Goal: Check status: Check status

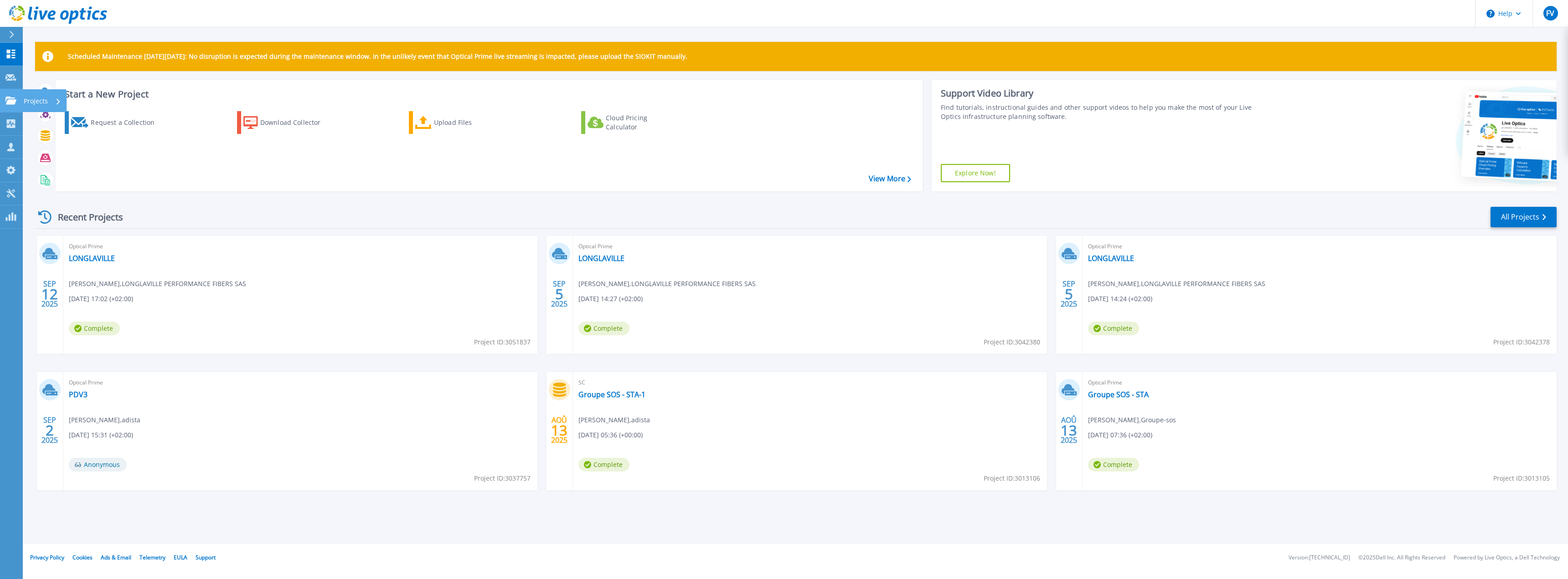
click at [9, 105] on icon at bounding box center [10, 100] width 11 height 7
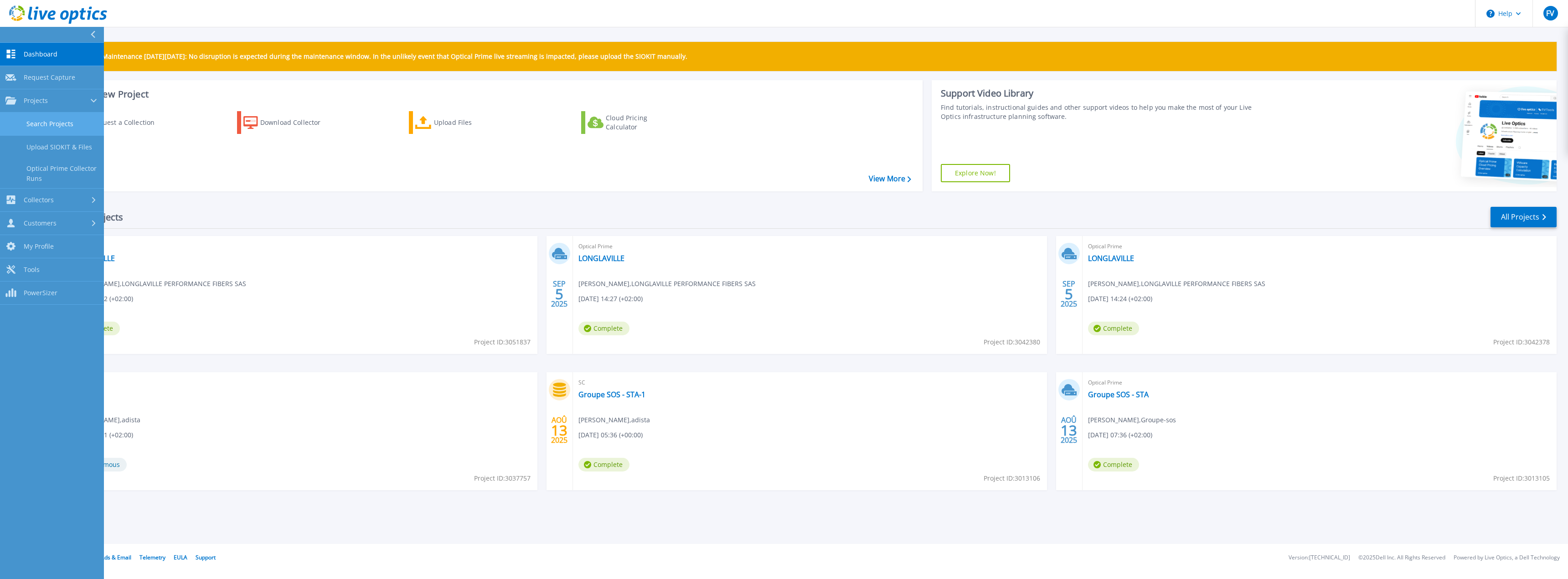
click at [61, 126] on link "Search Projects" at bounding box center [52, 124] width 104 height 23
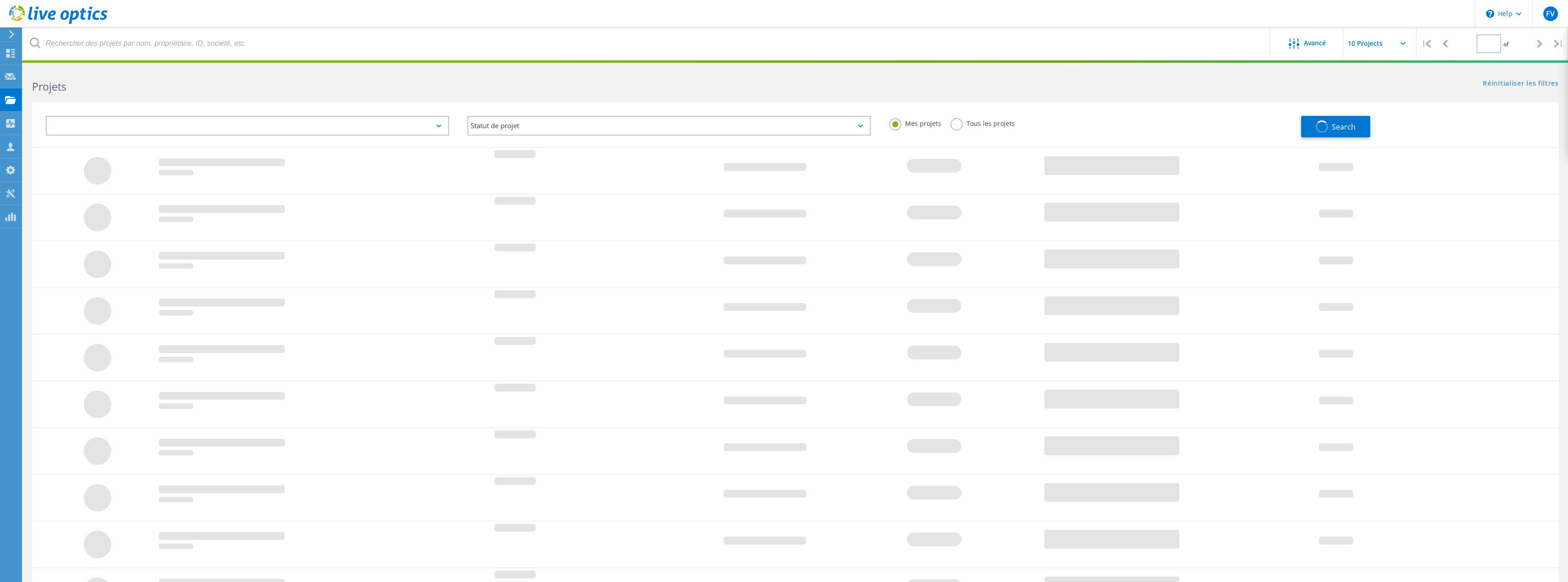
type input "1"
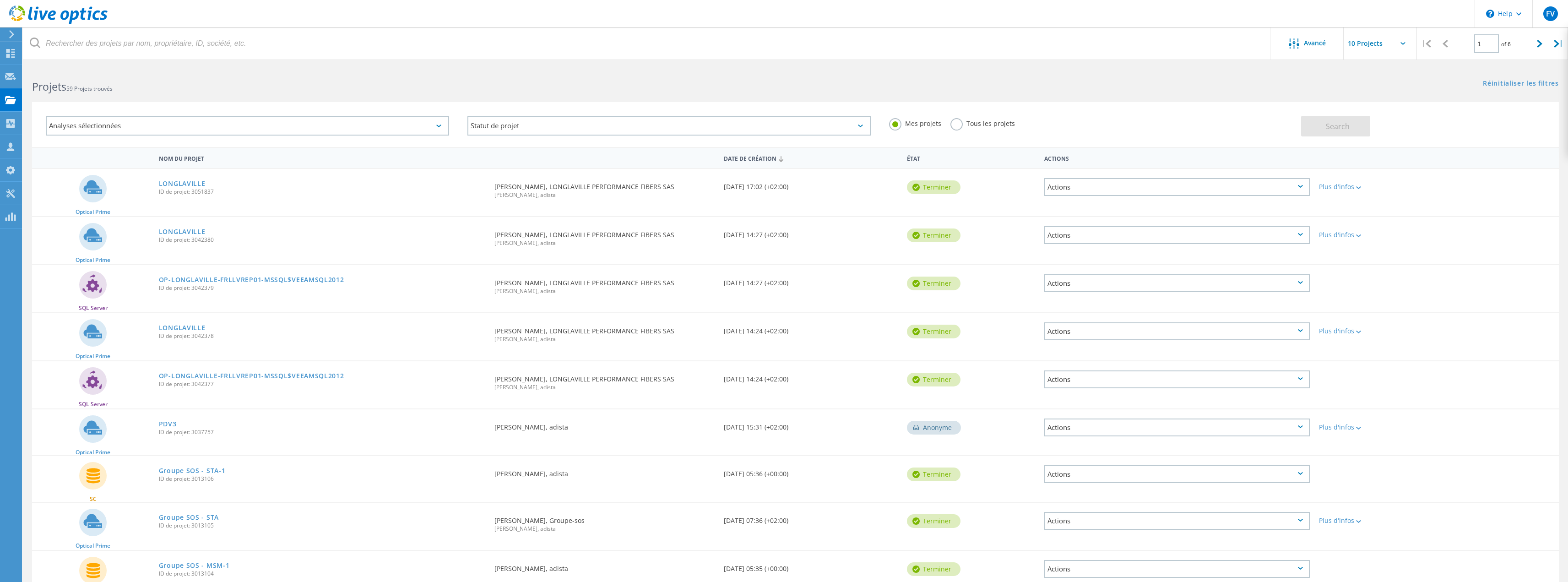
click at [959, 122] on label "Tous les projets" at bounding box center [983, 122] width 65 height 9
click at [0, 0] on input "Tous les projets" at bounding box center [0, 0] width 0 height 0
click at [1344, 127] on span "Search" at bounding box center [1338, 126] width 24 height 10
click at [11, 58] on div at bounding box center [11, 54] width 11 height 10
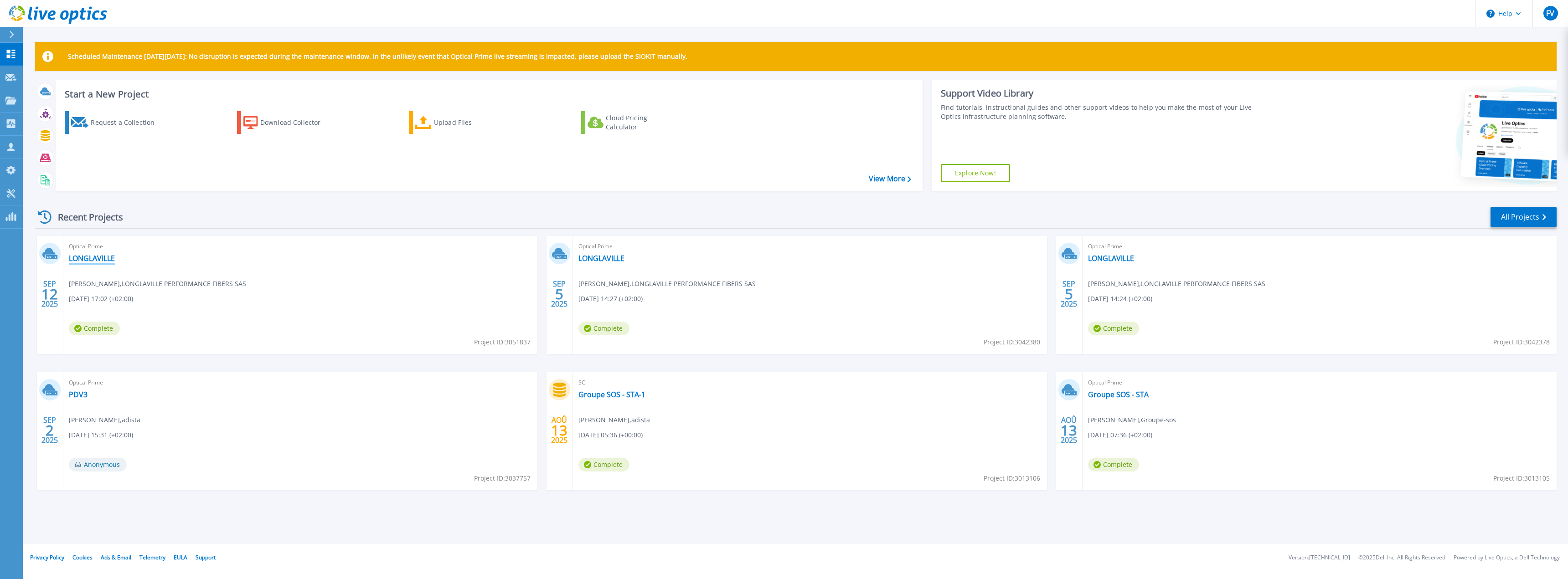
click at [96, 260] on link "LONGLAVILLE" at bounding box center [92, 258] width 46 height 9
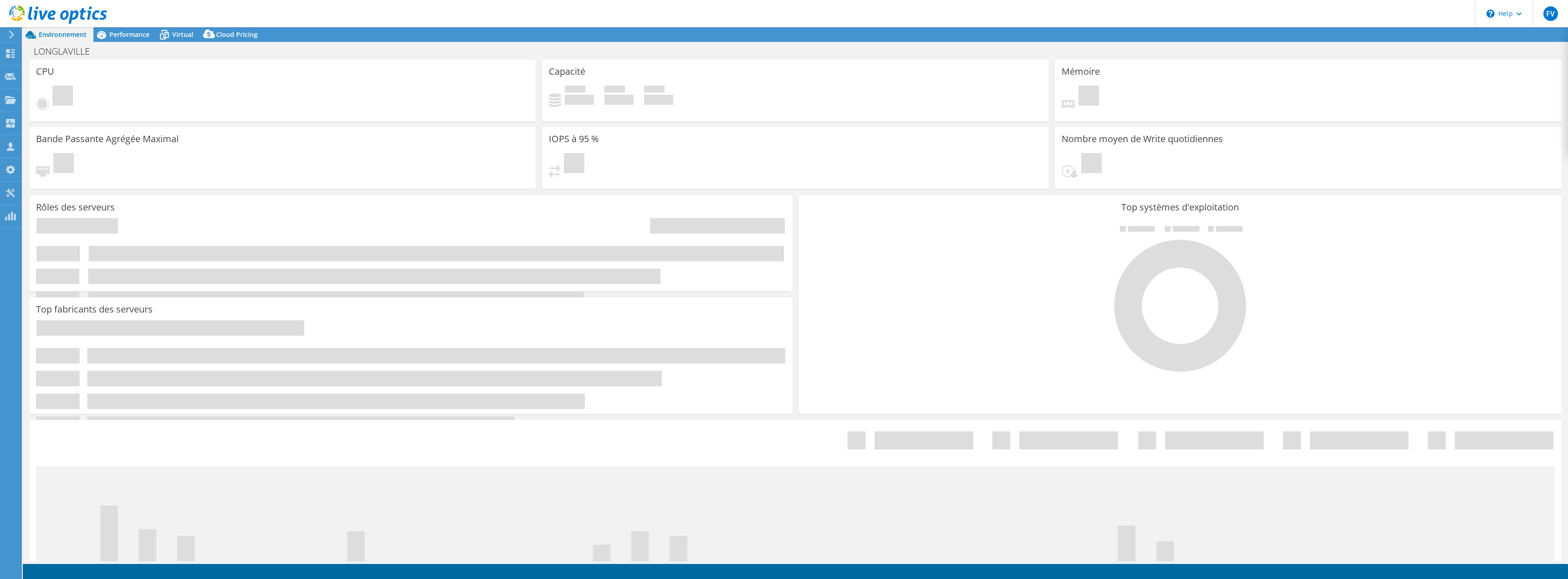
select select "USD"
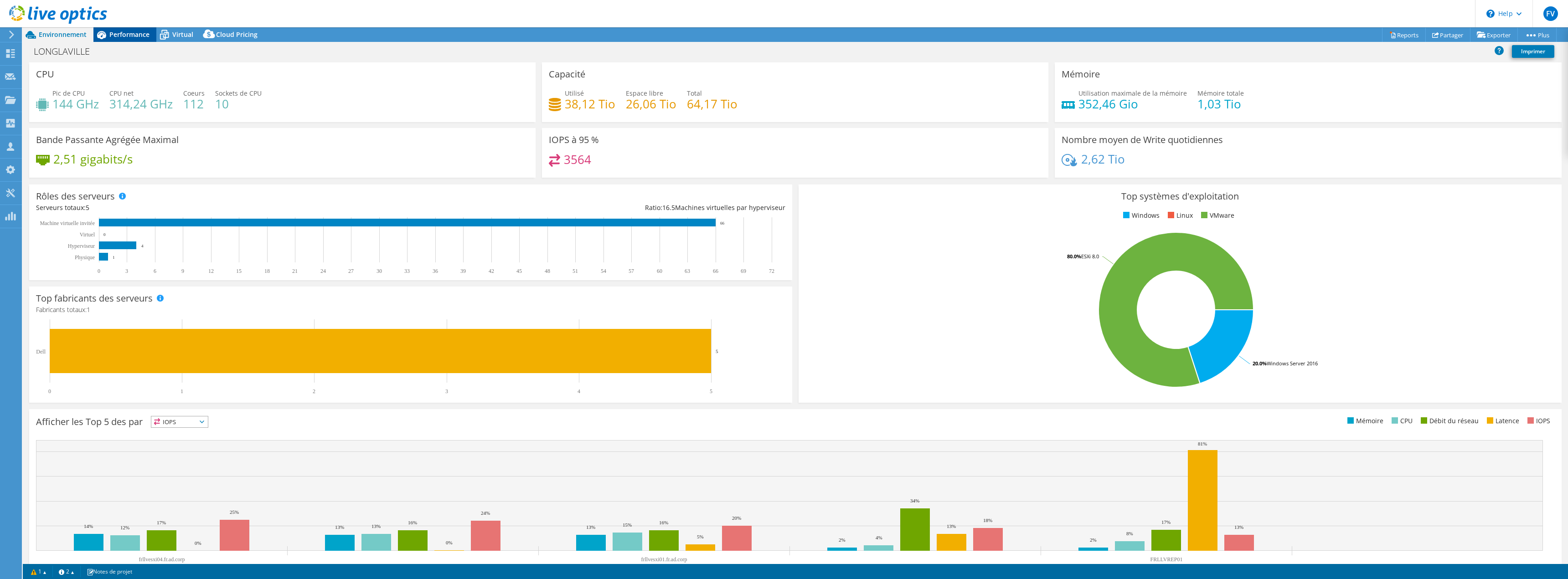
click at [124, 31] on span "Performance" at bounding box center [129, 34] width 40 height 9
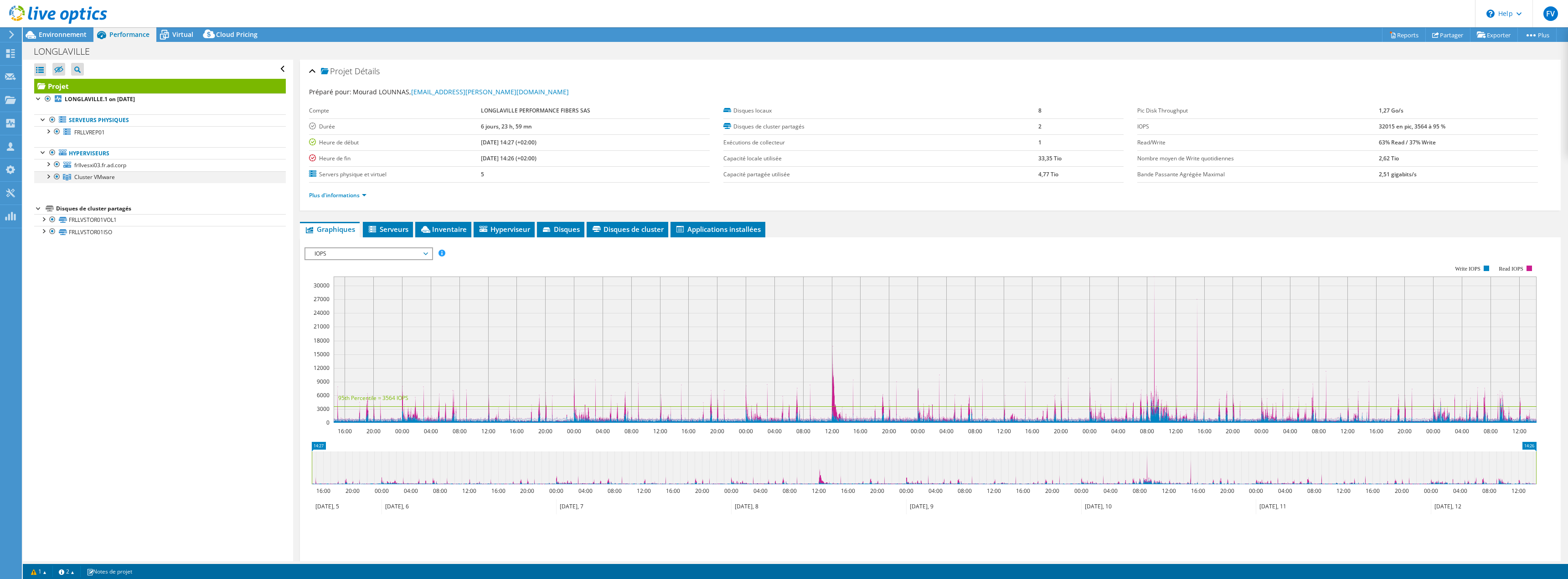
click at [51, 175] on div at bounding box center [48, 176] width 9 height 9
click at [182, 36] on span "Virtual" at bounding box center [182, 34] width 21 height 9
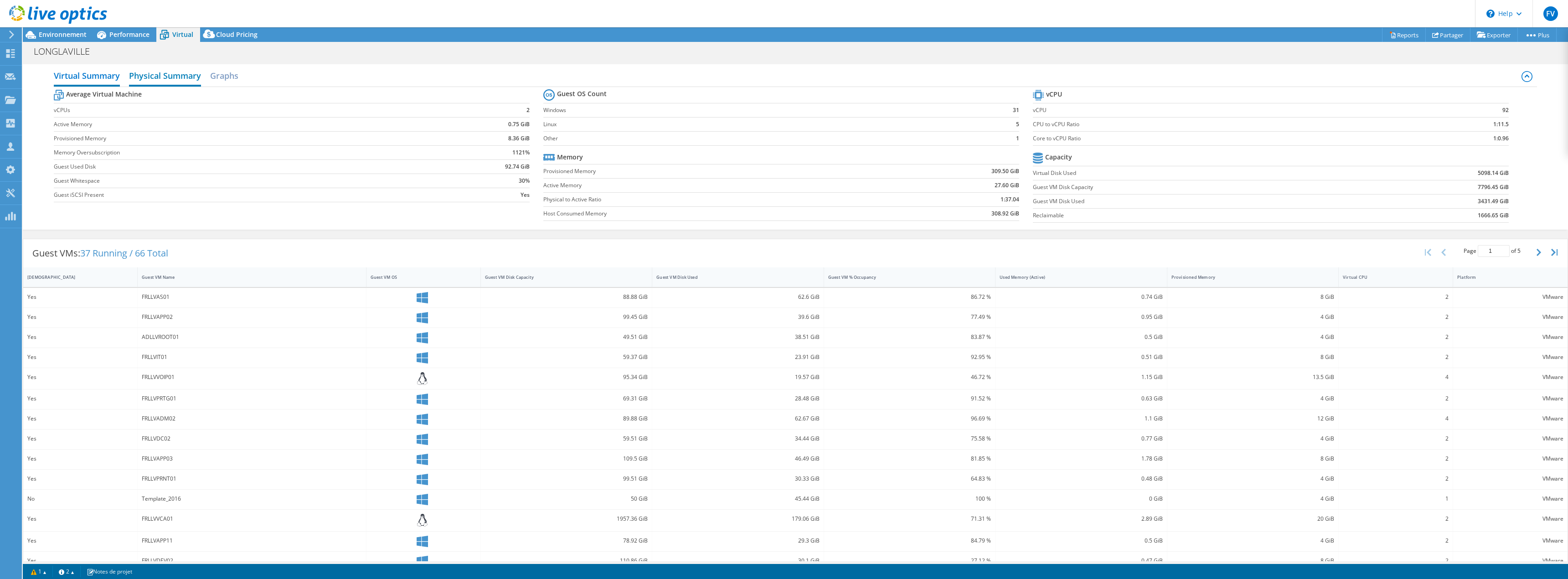
click at [174, 74] on h2 "Physical Summary" at bounding box center [165, 76] width 72 height 20
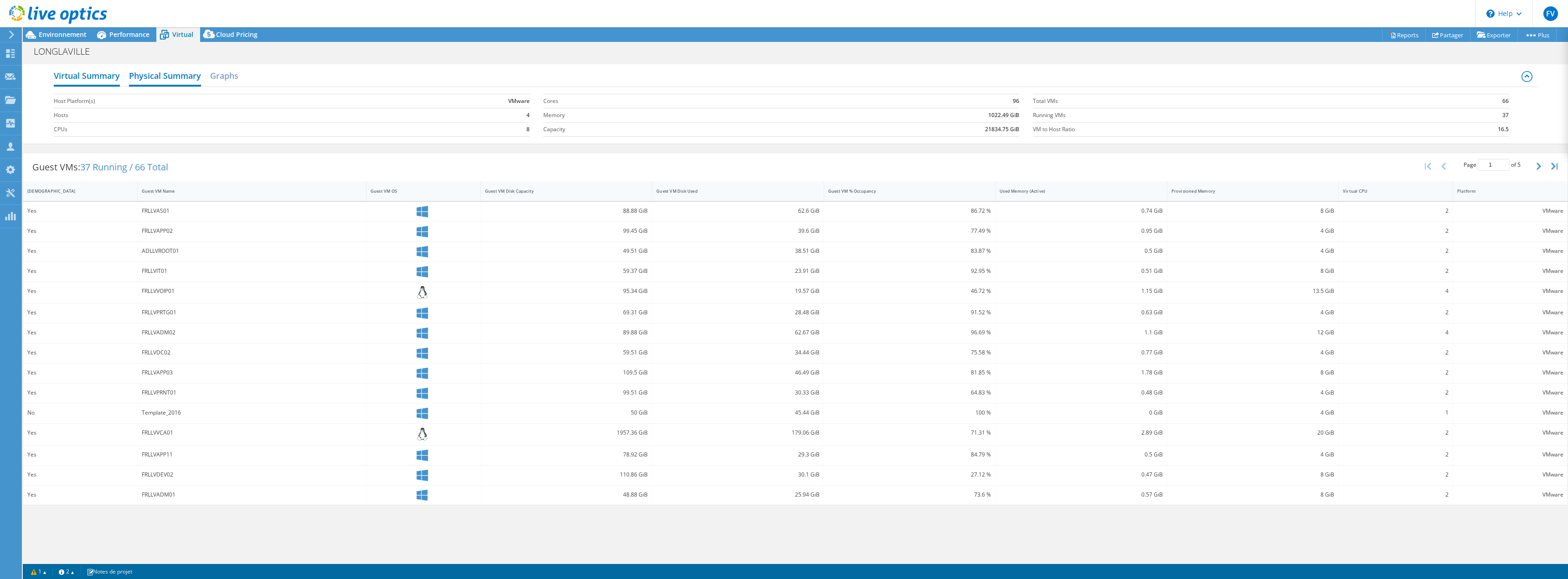
click at [99, 79] on h2 "Virtual Summary" at bounding box center [87, 76] width 66 height 20
